Goal: Information Seeking & Learning: Learn about a topic

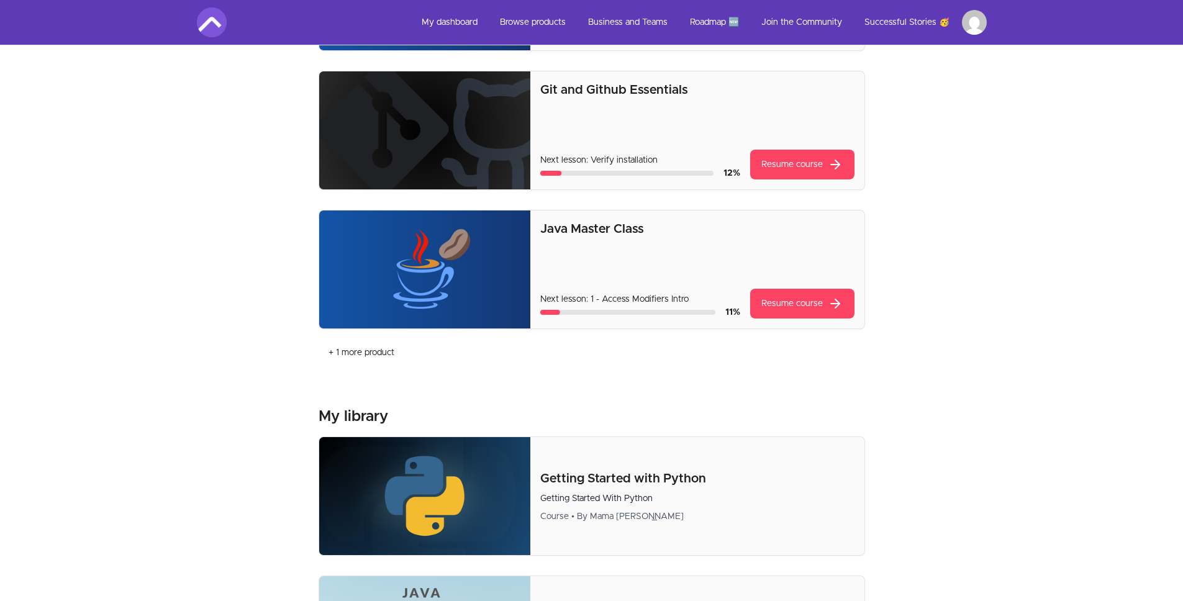
scroll to position [368, 0]
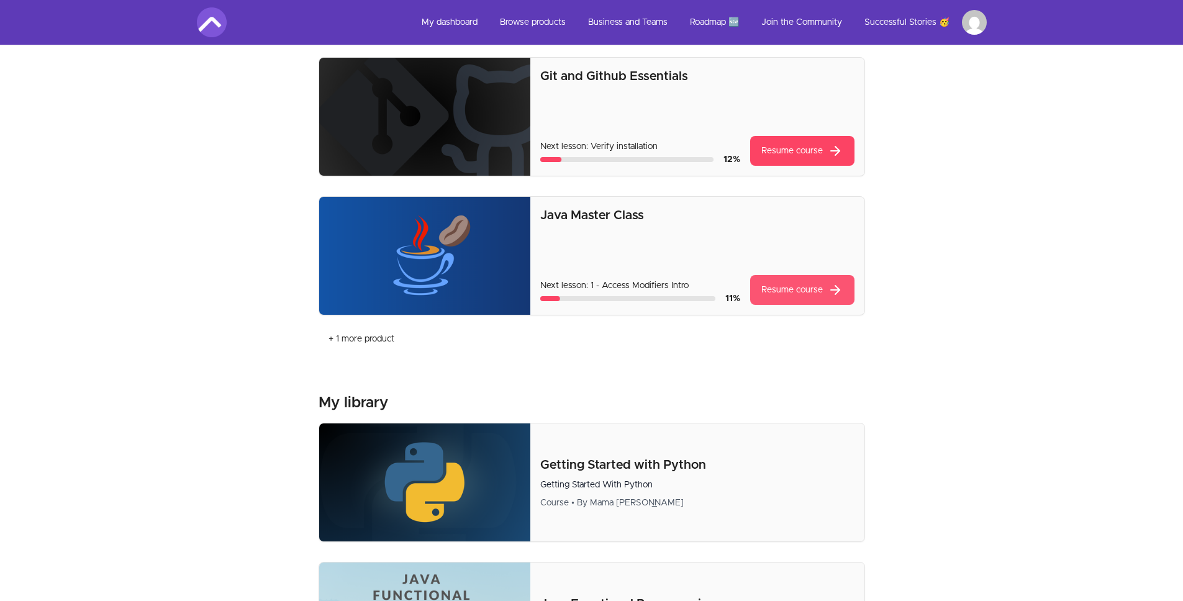
click at [798, 290] on link "Resume course" at bounding box center [802, 290] width 104 height 30
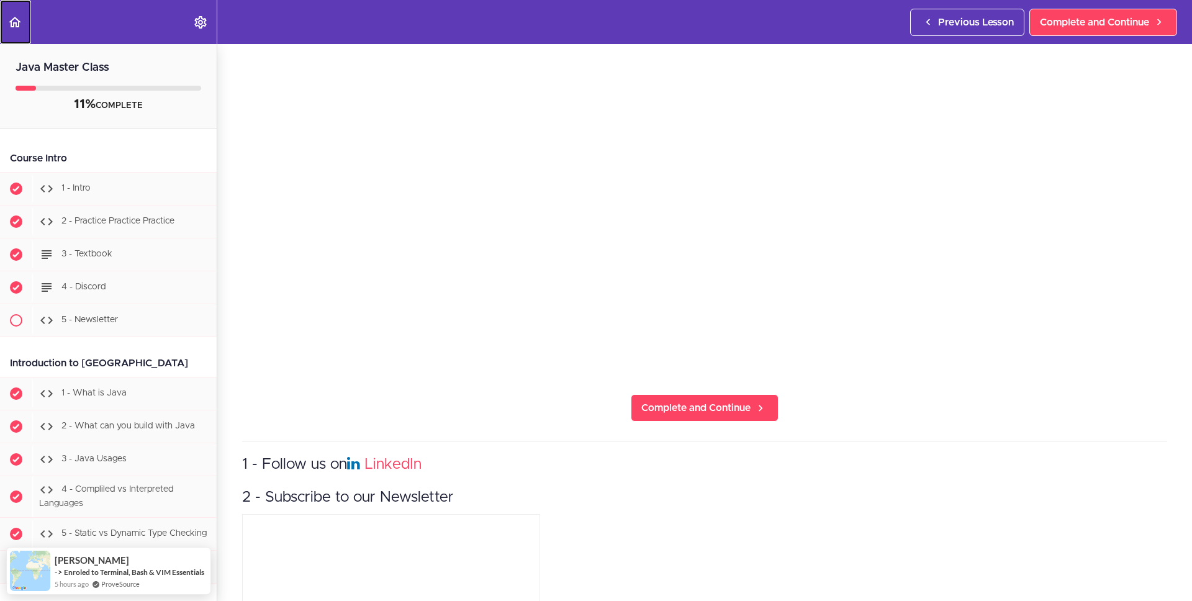
click at [21, 26] on icon "Back to course curriculum" at bounding box center [14, 22] width 15 height 15
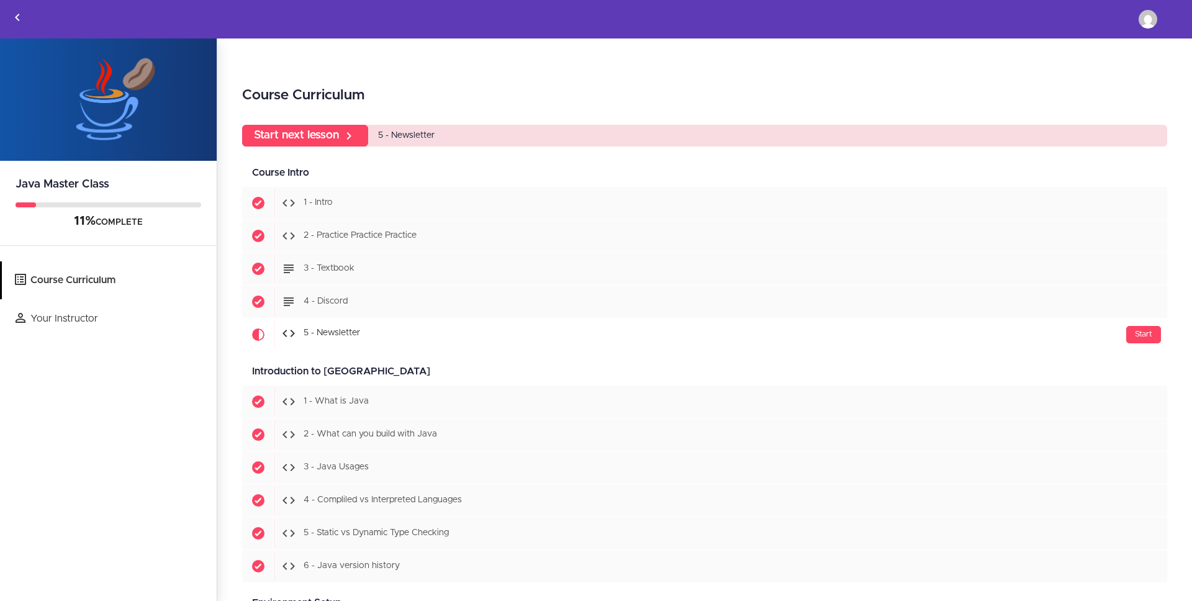
click at [91, 106] on img at bounding box center [108, 99] width 217 height 122
click at [22, 27] on link "Back to courses" at bounding box center [18, 19] width 34 height 37
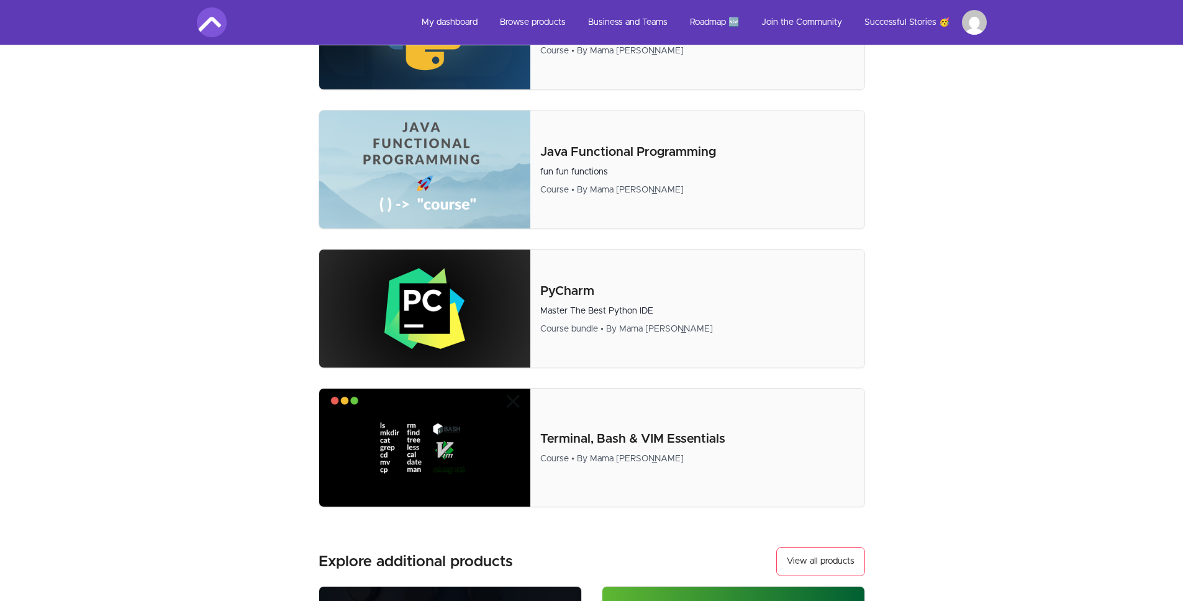
scroll to position [833, 0]
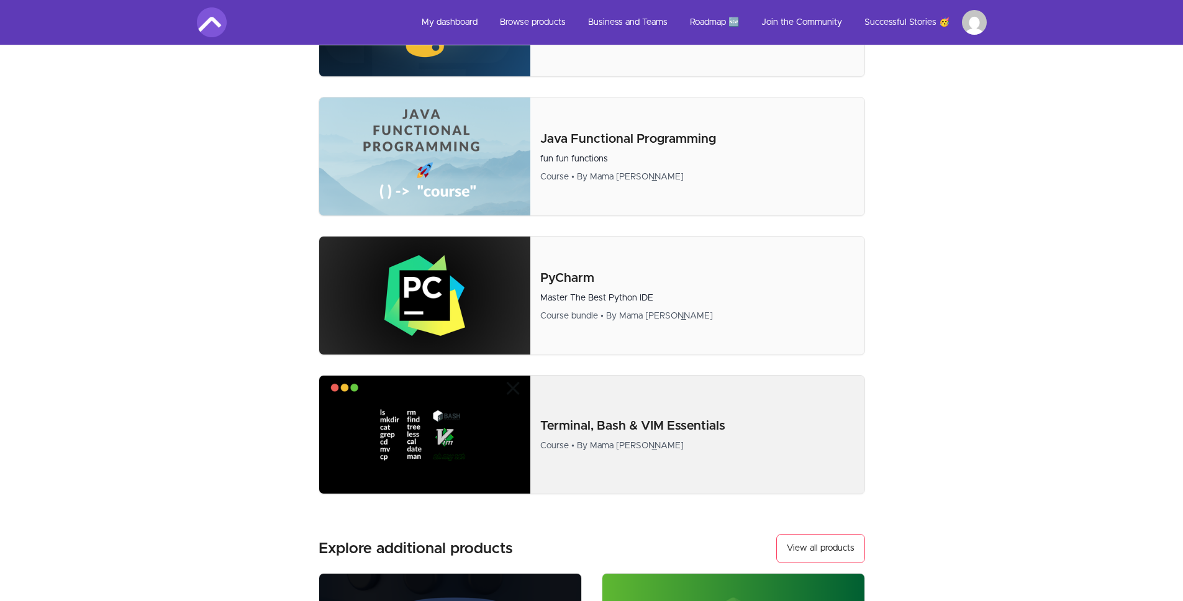
click at [471, 408] on img at bounding box center [425, 435] width 212 height 118
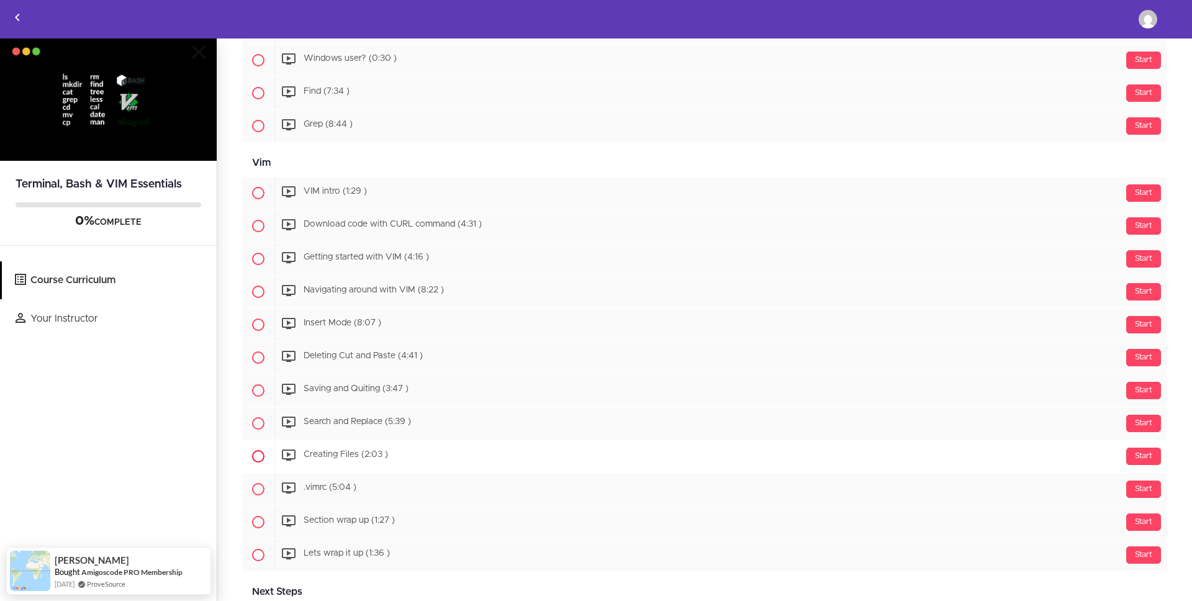
scroll to position [790, 0]
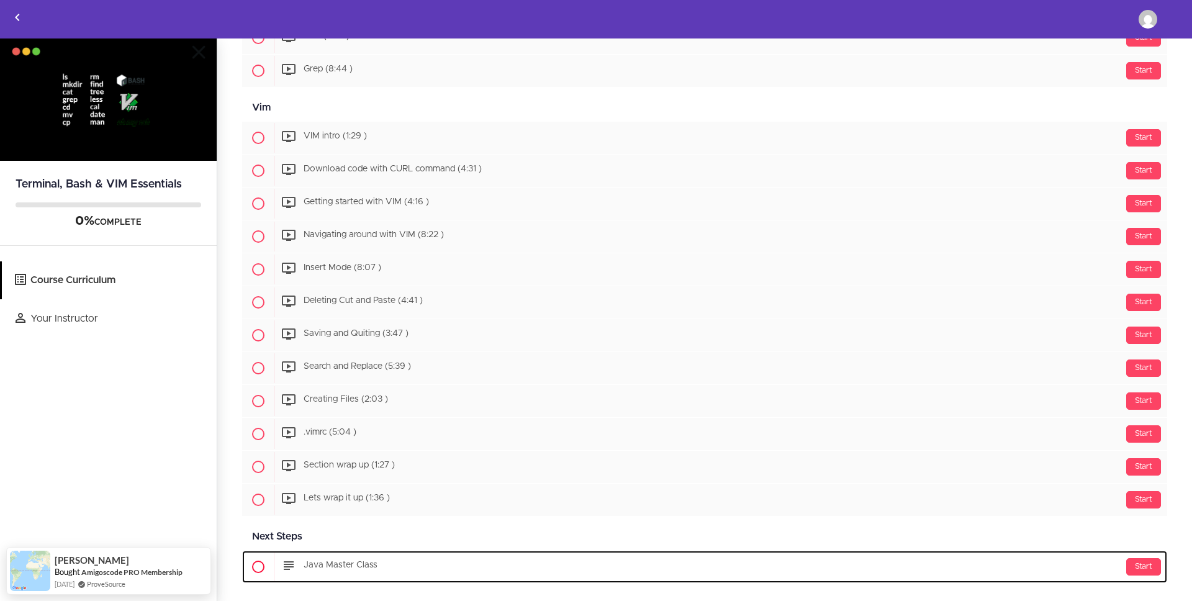
click at [255, 573] on span at bounding box center [258, 567] width 32 height 32
